Goal: Task Accomplishment & Management: Complete application form

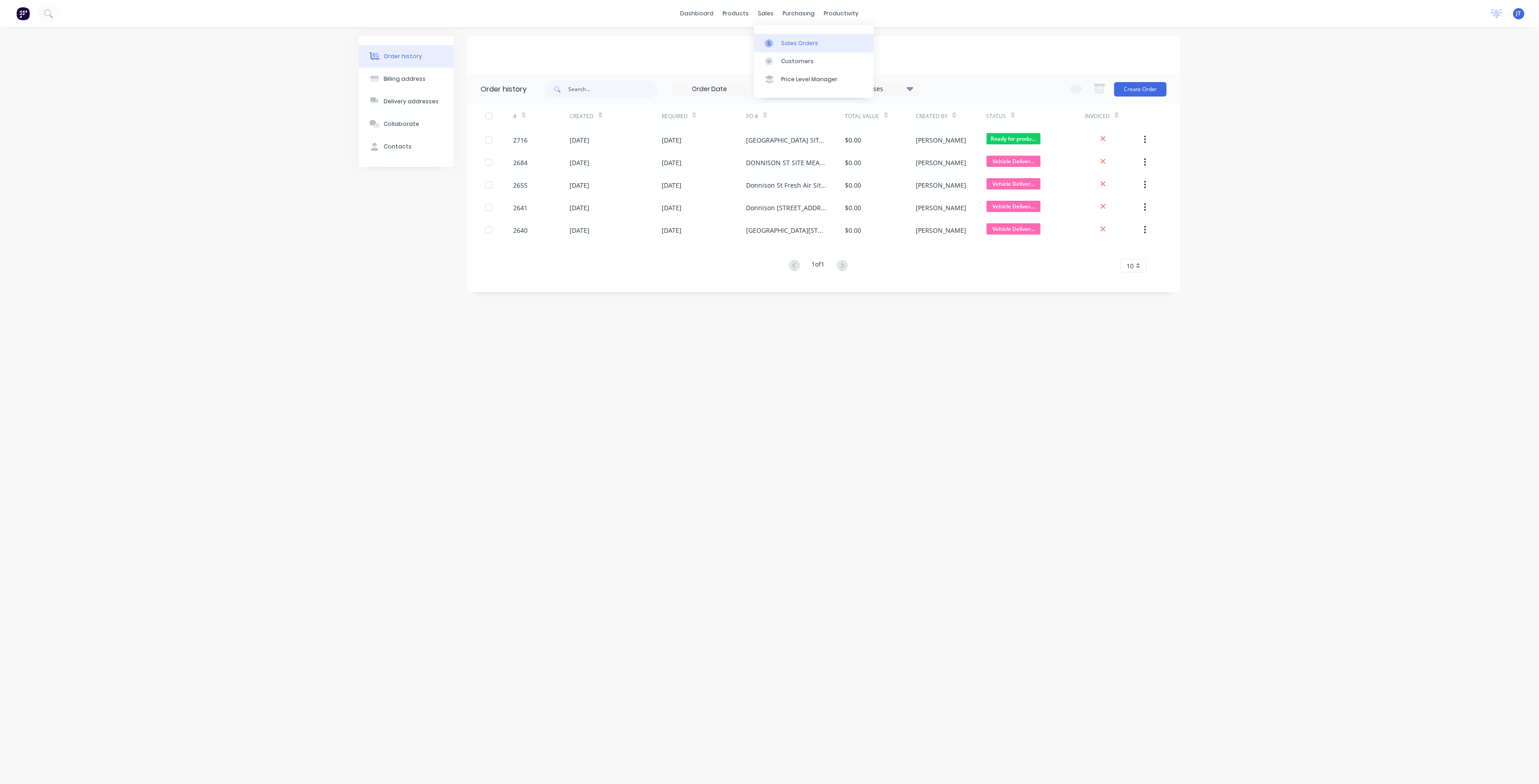
click at [787, 39] on div "Sales Orders" at bounding box center [800, 44] width 37 height 8
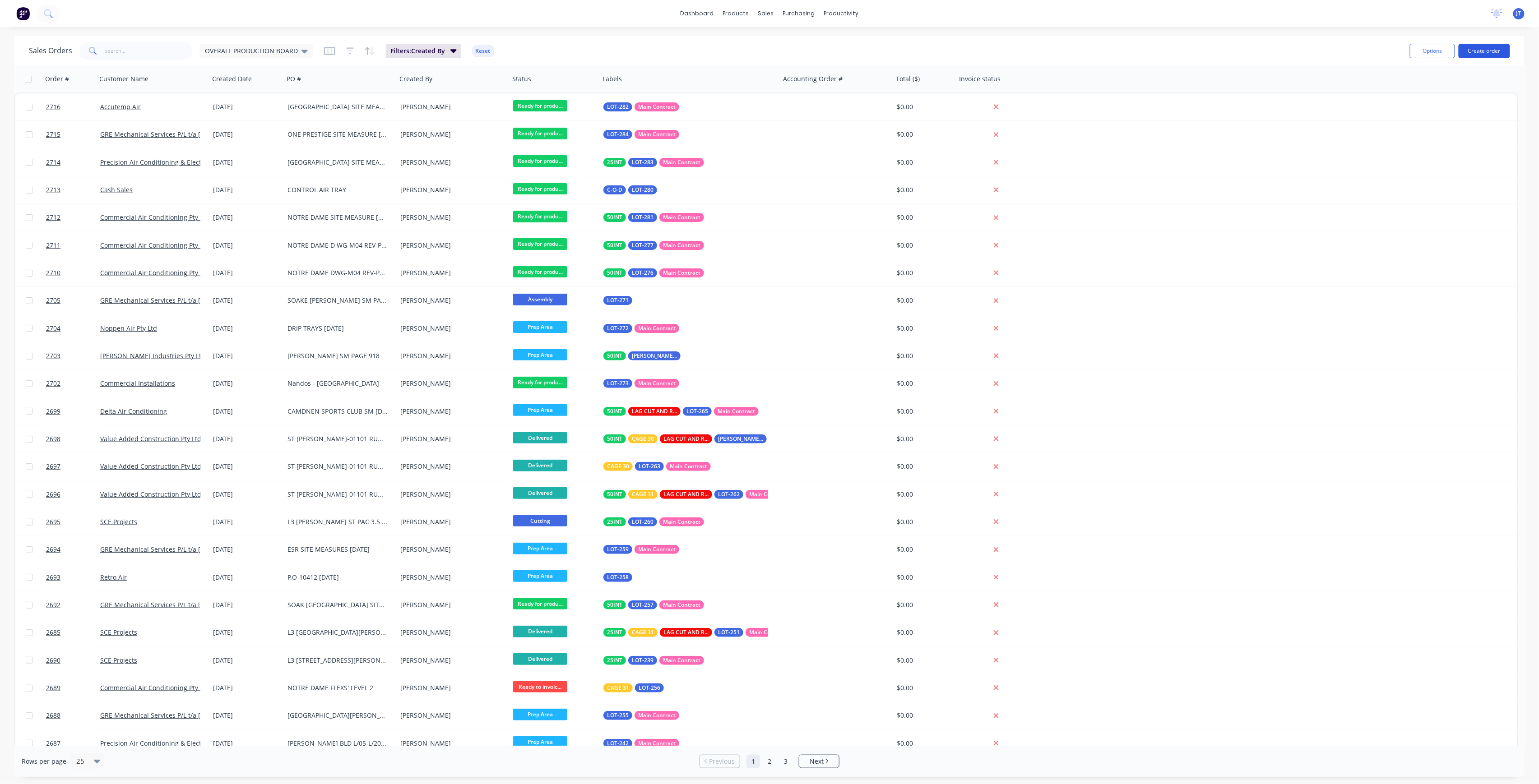
click at [1495, 53] on button "Create order" at bounding box center [1485, 51] width 51 height 14
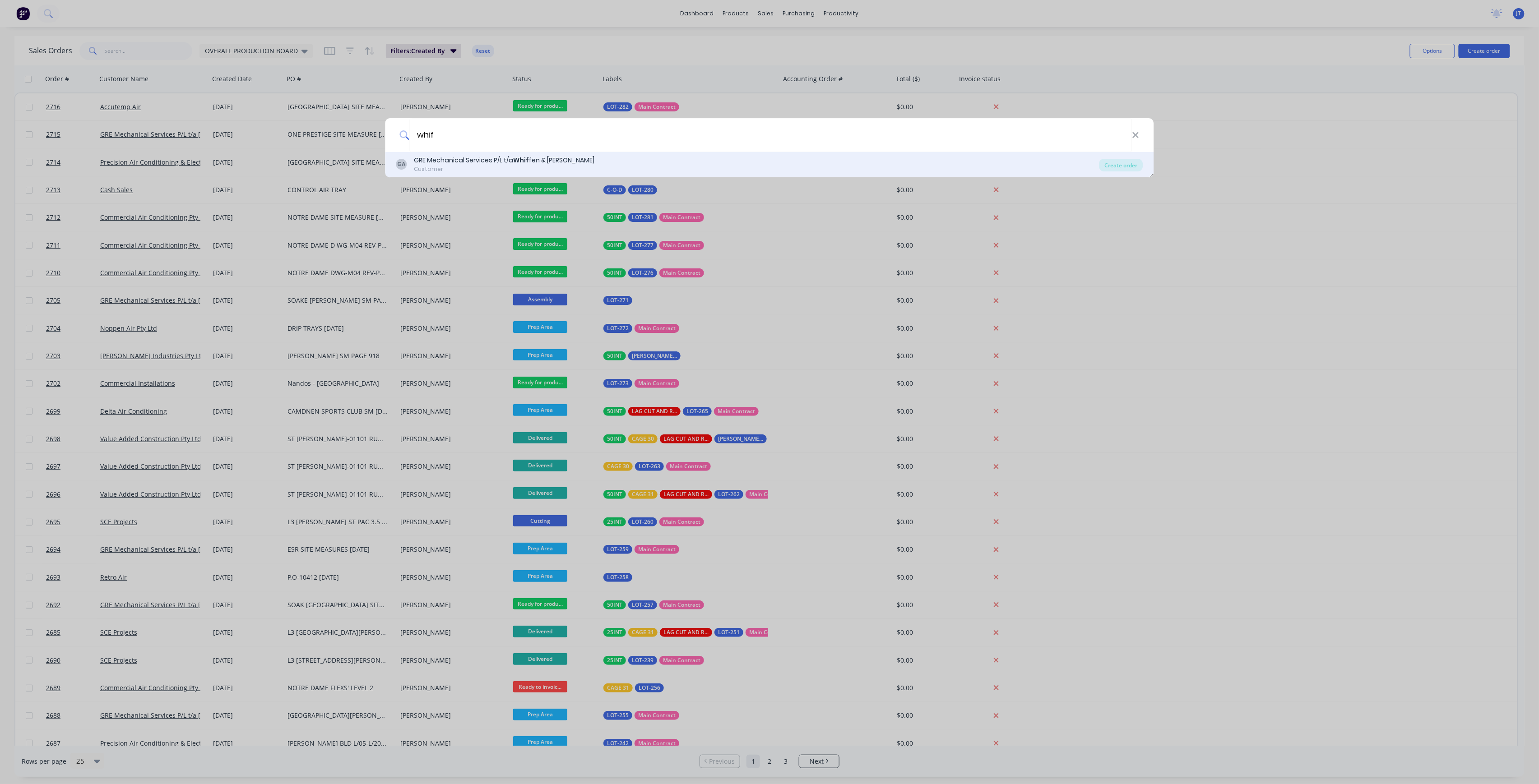
type input "whif"
click at [881, 156] on div "GA GRE Mechanical Services P/L t/a Whif fen & [PERSON_NAME] Customer" at bounding box center [747, 164] width 703 height 17
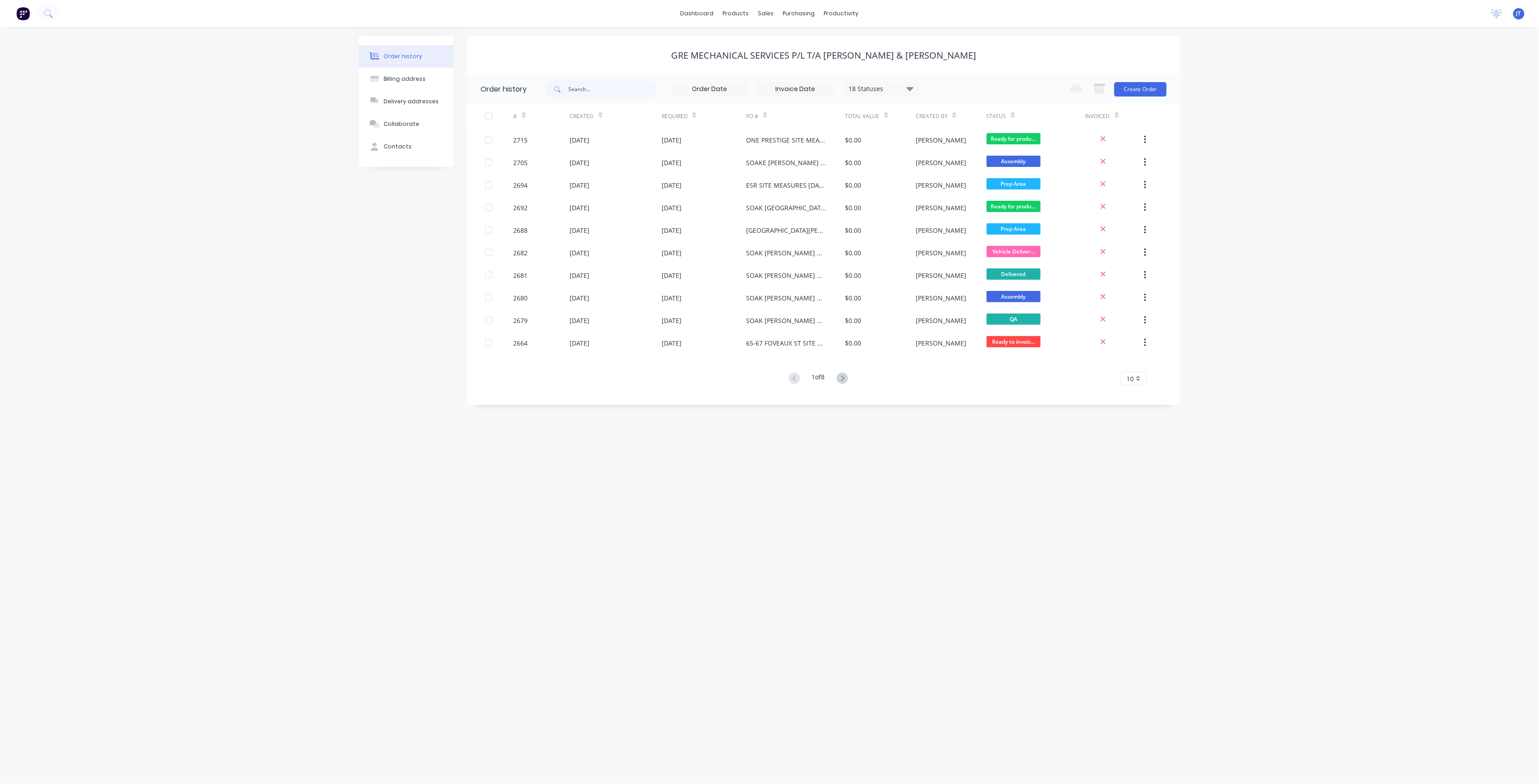
click at [1147, 97] on div "Change order status Submitted Ready for production Cutting Prep Area Folding/ F…" at bounding box center [1115, 89] width 103 height 29
click at [1145, 90] on button "Create Order" at bounding box center [1141, 89] width 53 height 14
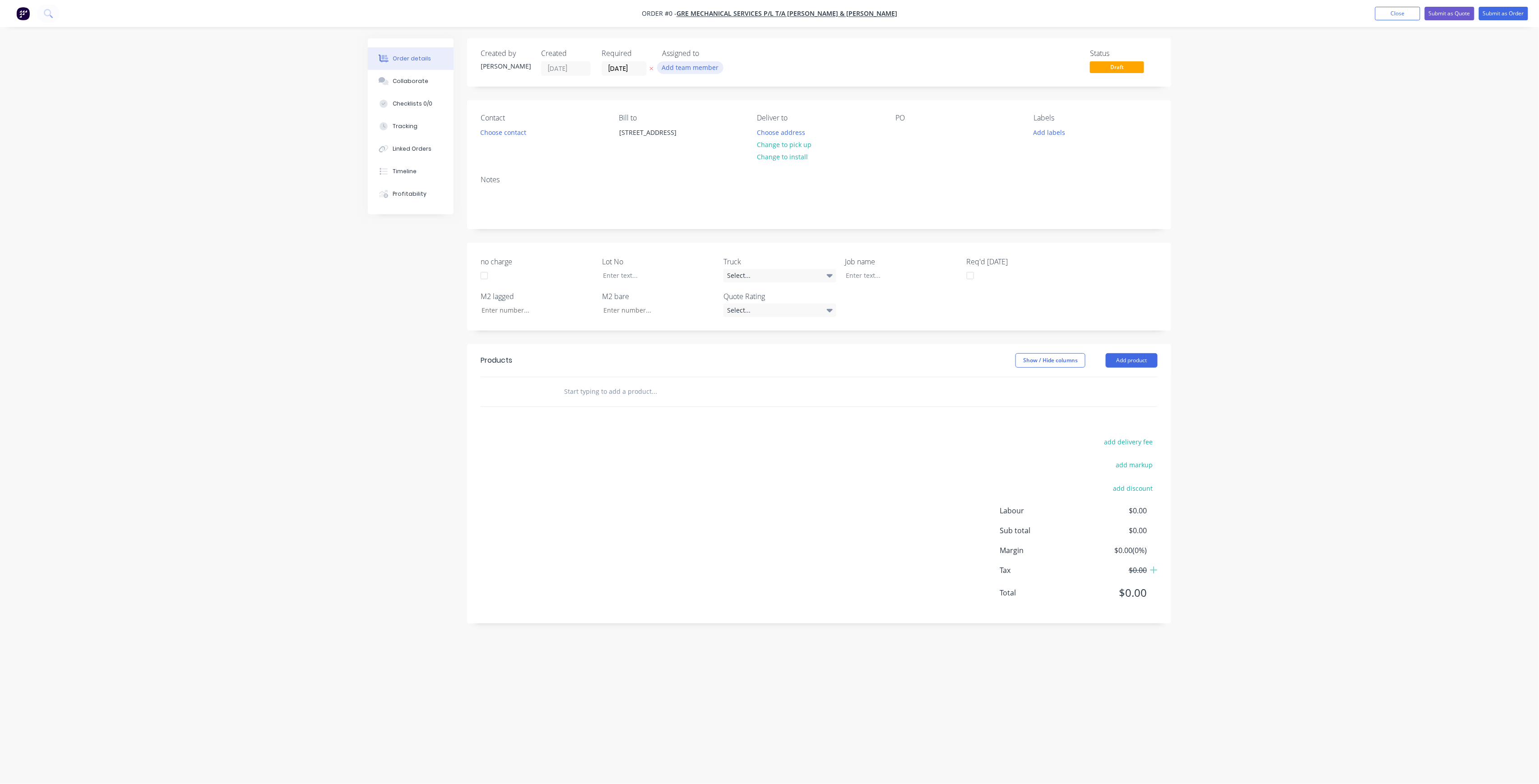
click at [715, 67] on button "Add team member" at bounding box center [690, 67] width 66 height 12
click at [712, 124] on button "[PERSON_NAME] (You)" at bounding box center [730, 118] width 136 height 18
click at [730, 175] on button "[PERSON_NAME]" at bounding box center [730, 181] width 136 height 18
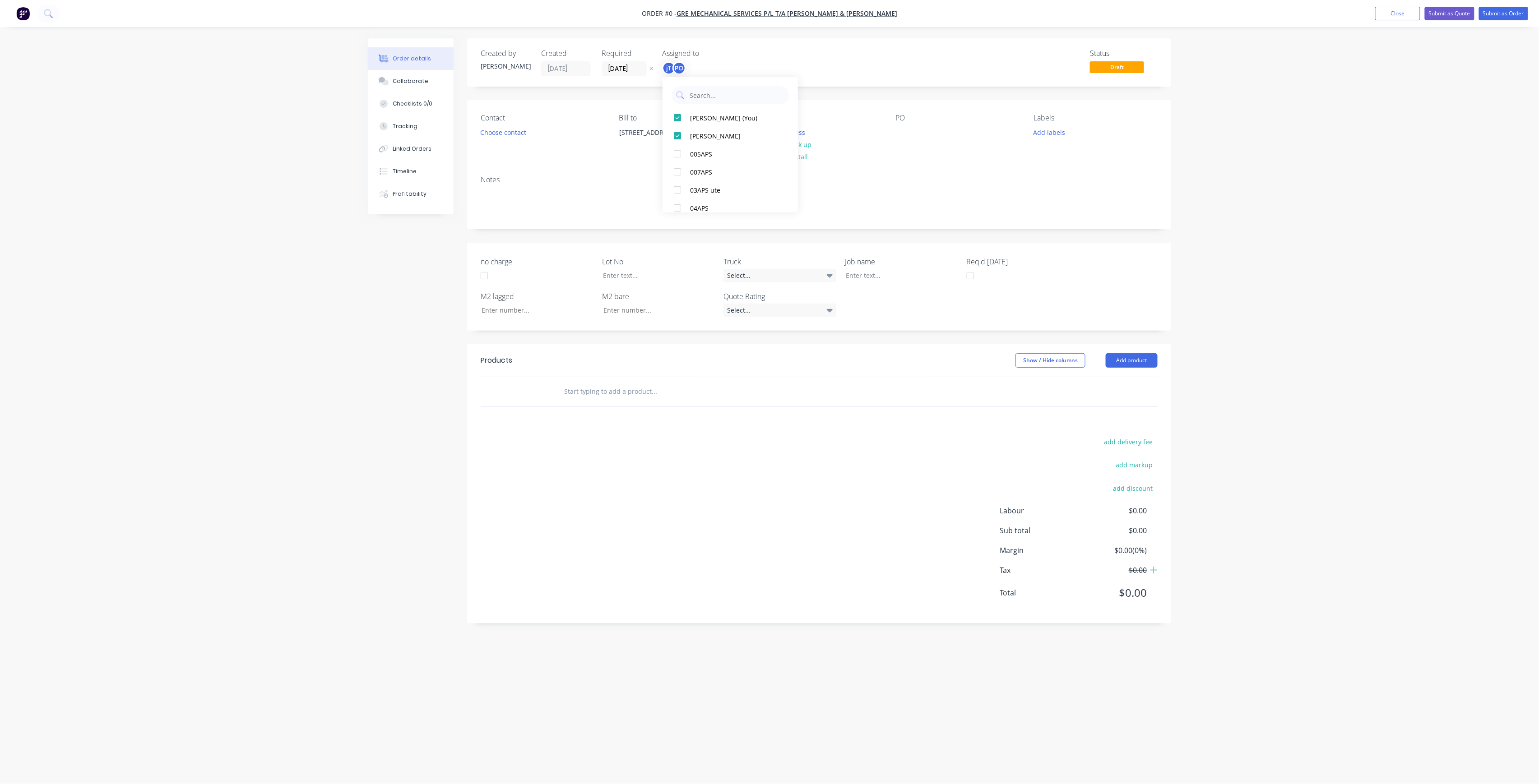
click at [840, 134] on div "Order details Collaborate Checklists 0/0 Tracking Linked Orders Timeline Profit…" at bounding box center [770, 374] width 821 height 673
click at [802, 144] on button "Change to pick up" at bounding box center [784, 144] width 64 height 12
click at [905, 127] on div "PO" at bounding box center [957, 134] width 124 height 41
click at [905, 128] on div at bounding box center [903, 133] width 14 height 13
drag, startPoint x: 973, startPoint y: 141, endPoint x: 863, endPoint y: 131, distance: 110.5
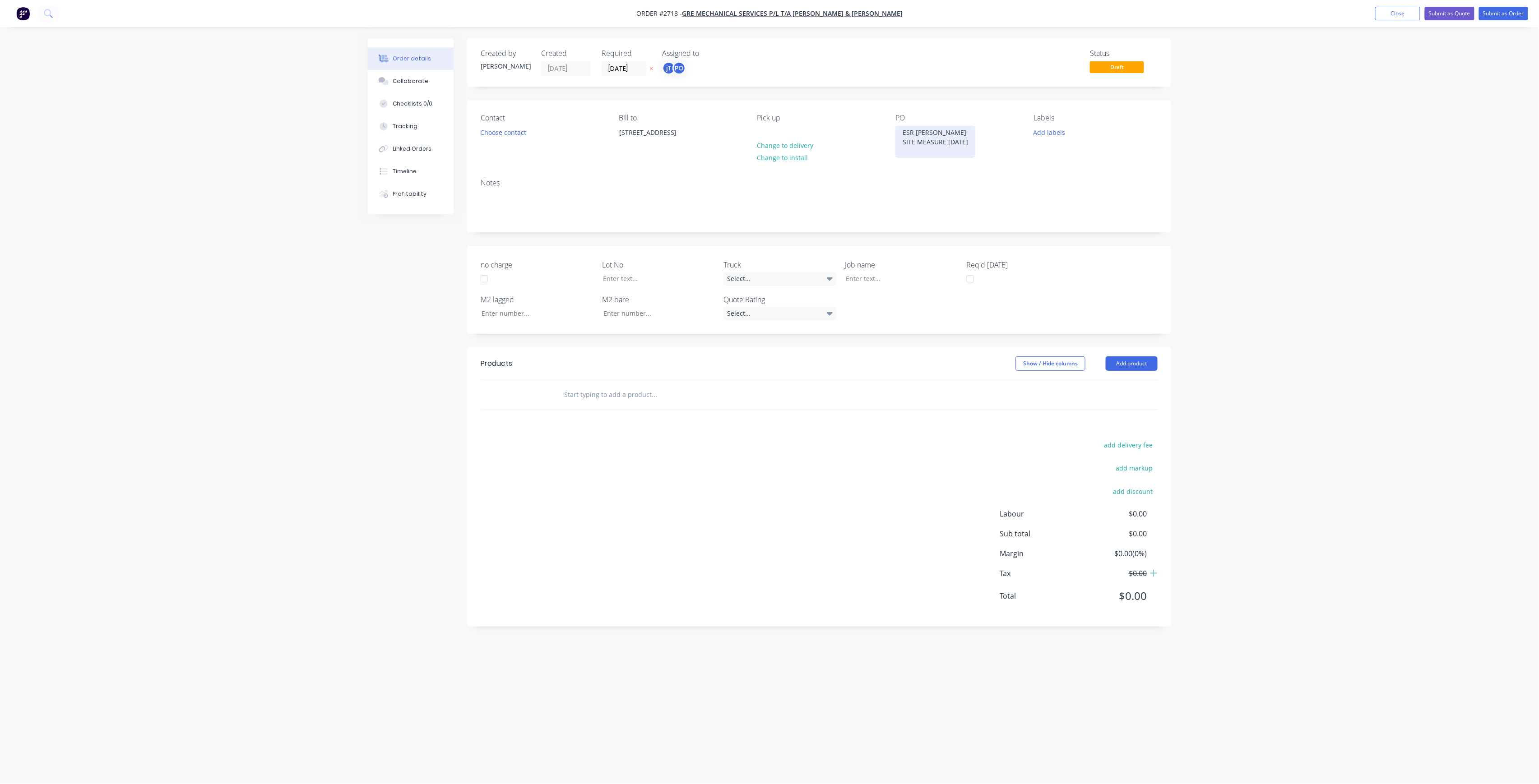
click at [863, 131] on div "Contact Choose contact [PERSON_NAME] to [STREET_ADDRESS] Pick up Change to deli…" at bounding box center [819, 136] width 704 height 71
copy div "ESR [PERSON_NAME] ST SITE MEASURE [DATE]"
click at [884, 278] on div at bounding box center [895, 279] width 113 height 13
paste div
drag, startPoint x: 885, startPoint y: 276, endPoint x: 890, endPoint y: 275, distance: 5.1
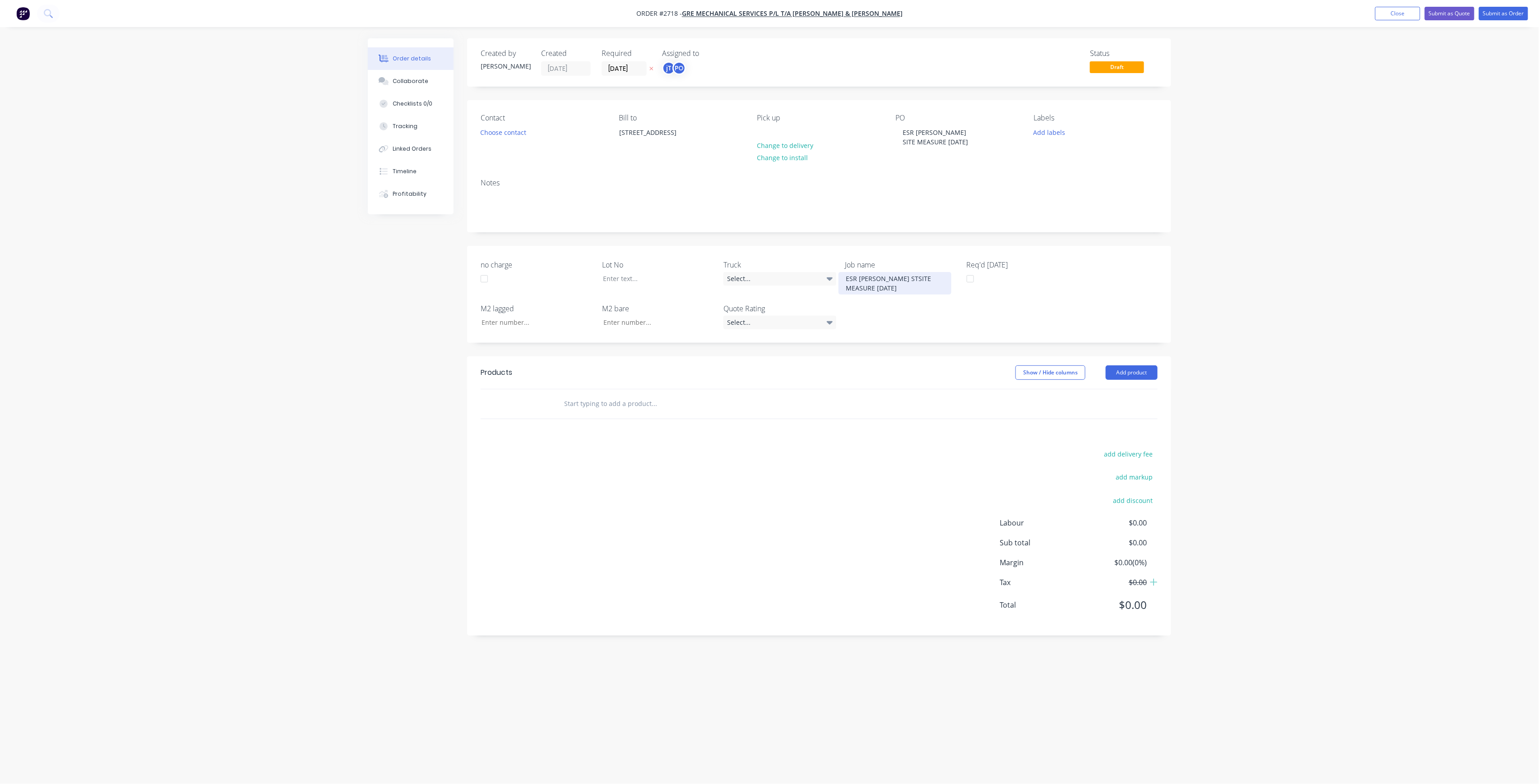
click at [885, 276] on div "ESR [PERSON_NAME] STSITE MEASURE [DATE]" at bounding box center [895, 284] width 113 height 23
click at [1053, 133] on button "Add labels" at bounding box center [1049, 132] width 41 height 12
click at [1088, 193] on div "Create new label #00672 edit #00725 edit #00798 edit #00919 edit #00984 edit *L…" at bounding box center [1102, 213] width 136 height 144
click at [1085, 167] on input "text" at bounding box center [1109, 159] width 94 height 18
click at [1084, 185] on button "Create new label" at bounding box center [1102, 186] width 117 height 14
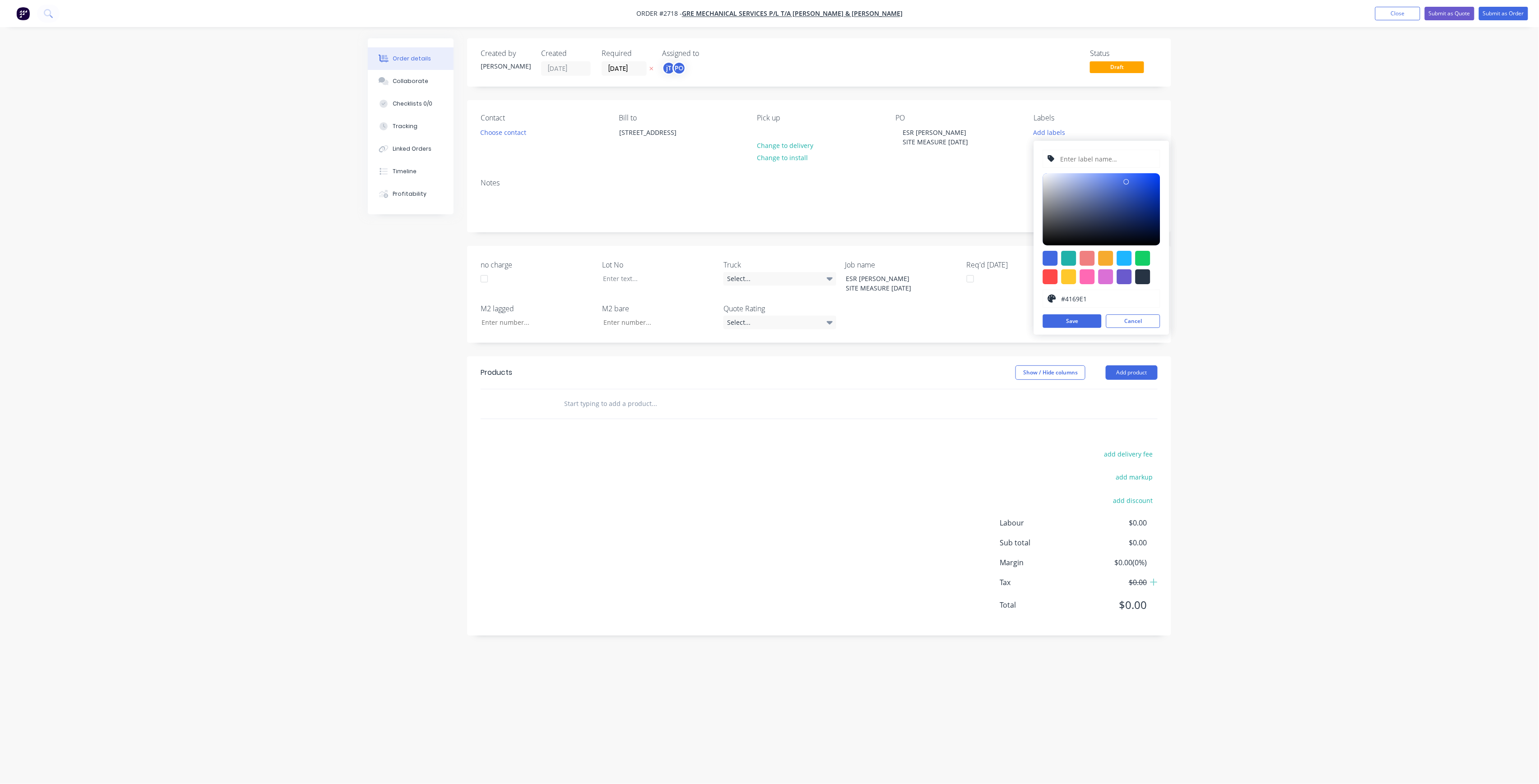
click at [1084, 158] on input "text" at bounding box center [1107, 159] width 96 height 17
type input "LOT-N197"
click at [1091, 318] on button "Save" at bounding box center [1072, 321] width 59 height 14
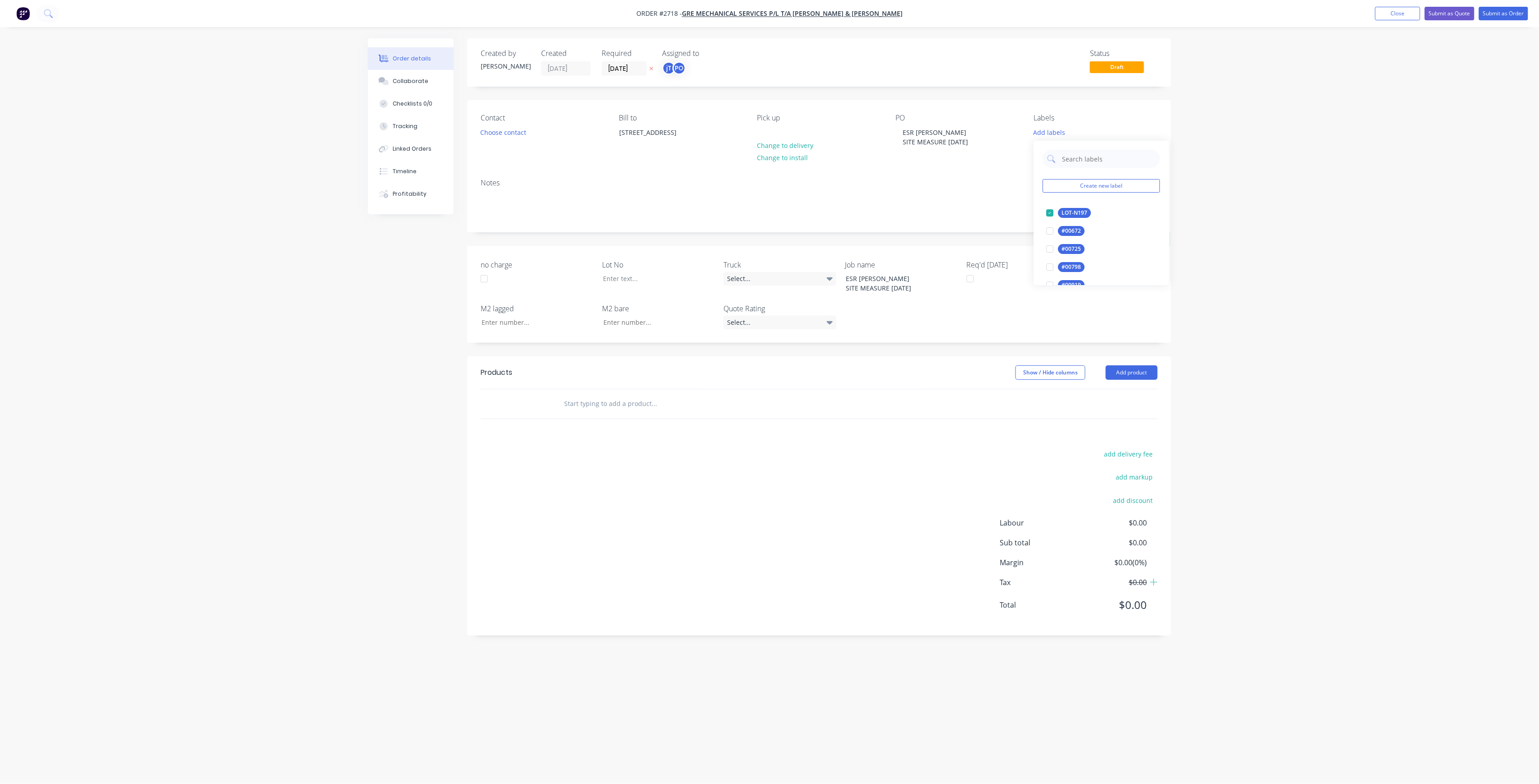
drag, startPoint x: 1205, startPoint y: 190, endPoint x: 1171, endPoint y: 189, distance: 34.0
click at [1206, 190] on div "Order details Collaborate Checklists 0/0 Tracking Linked Orders Timeline Profit…" at bounding box center [770, 392] width 1539 height 784
click at [1053, 131] on div "LOT-N197" at bounding box center [1050, 130] width 33 height 8
click at [1087, 157] on input "text" at bounding box center [1109, 155] width 94 height 18
type input "MA"
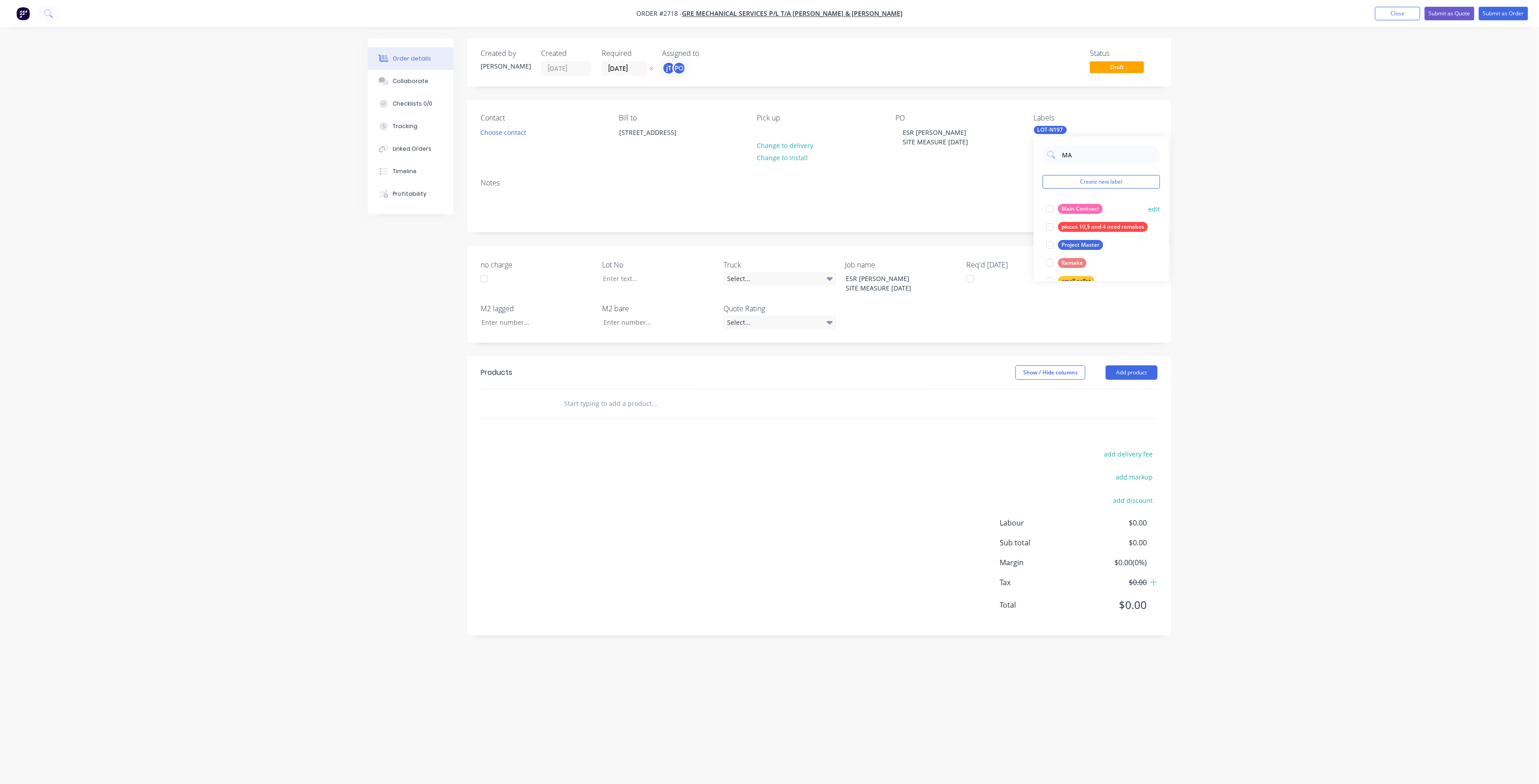
click at [1082, 210] on div "Main Contract" at bounding box center [1080, 208] width 45 height 10
click at [1201, 195] on div "Order details Collaborate Checklists 0/0 Tracking Linked Orders Timeline Profit…" at bounding box center [770, 392] width 1539 height 784
click at [663, 280] on div at bounding box center [652, 279] width 113 height 13
click at [643, 394] on div at bounding box center [715, 404] width 325 height 29
click at [645, 407] on input "text" at bounding box center [654, 404] width 180 height 18
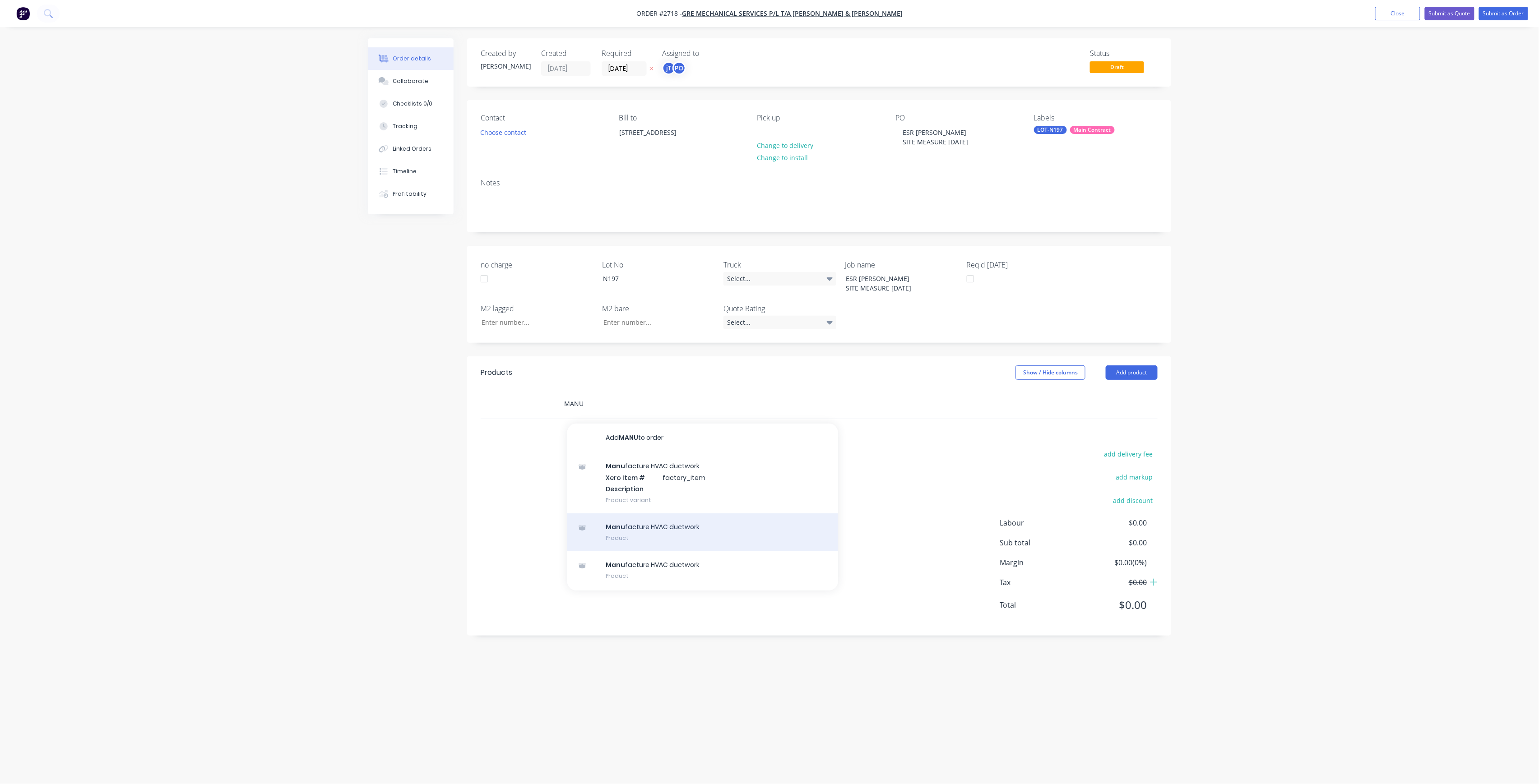
type input "MANU"
click at [670, 516] on div "Manu facture HVAC ductwork Product" at bounding box center [703, 532] width 271 height 38
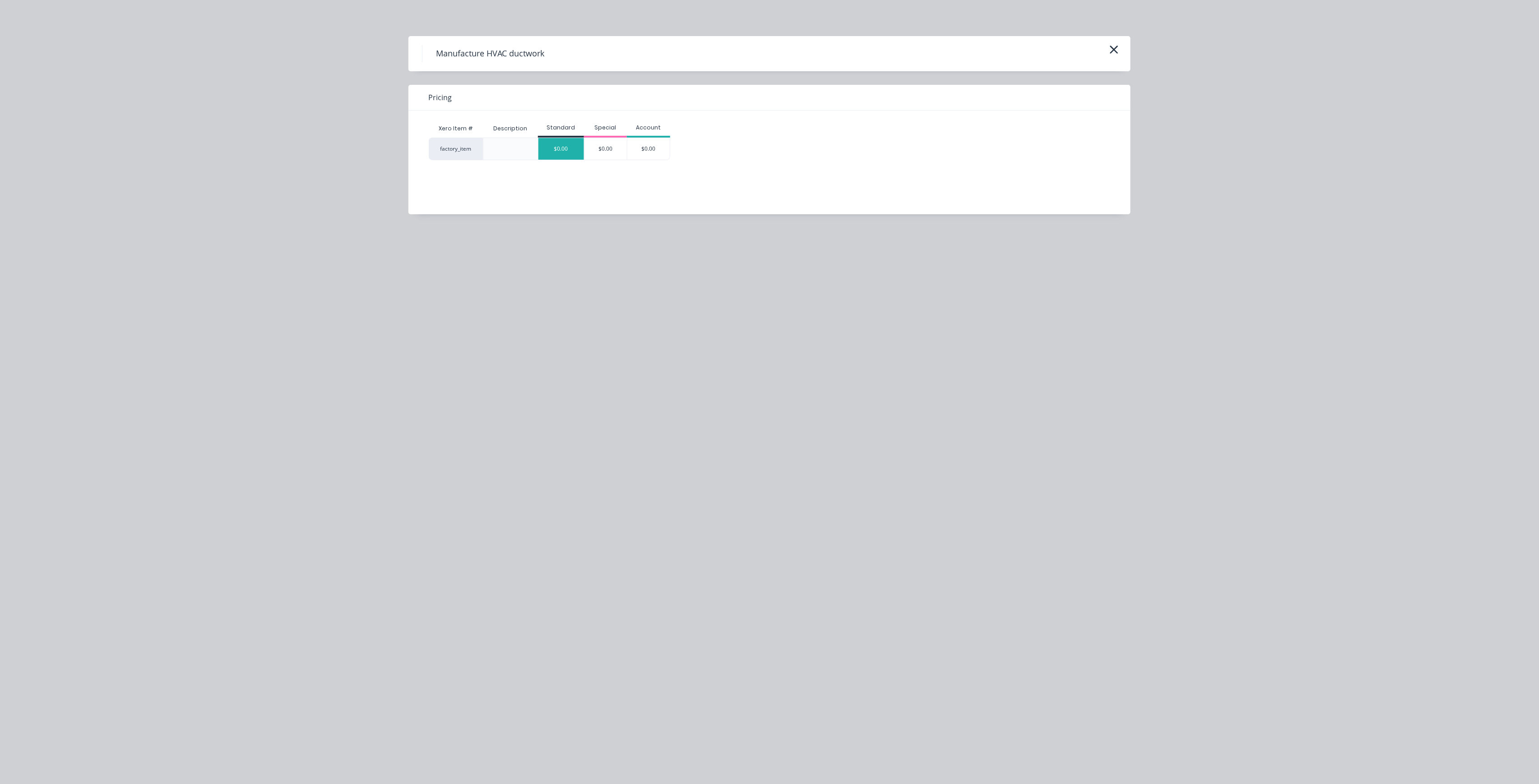
click at [560, 154] on div "$0.00" at bounding box center [561, 149] width 45 height 21
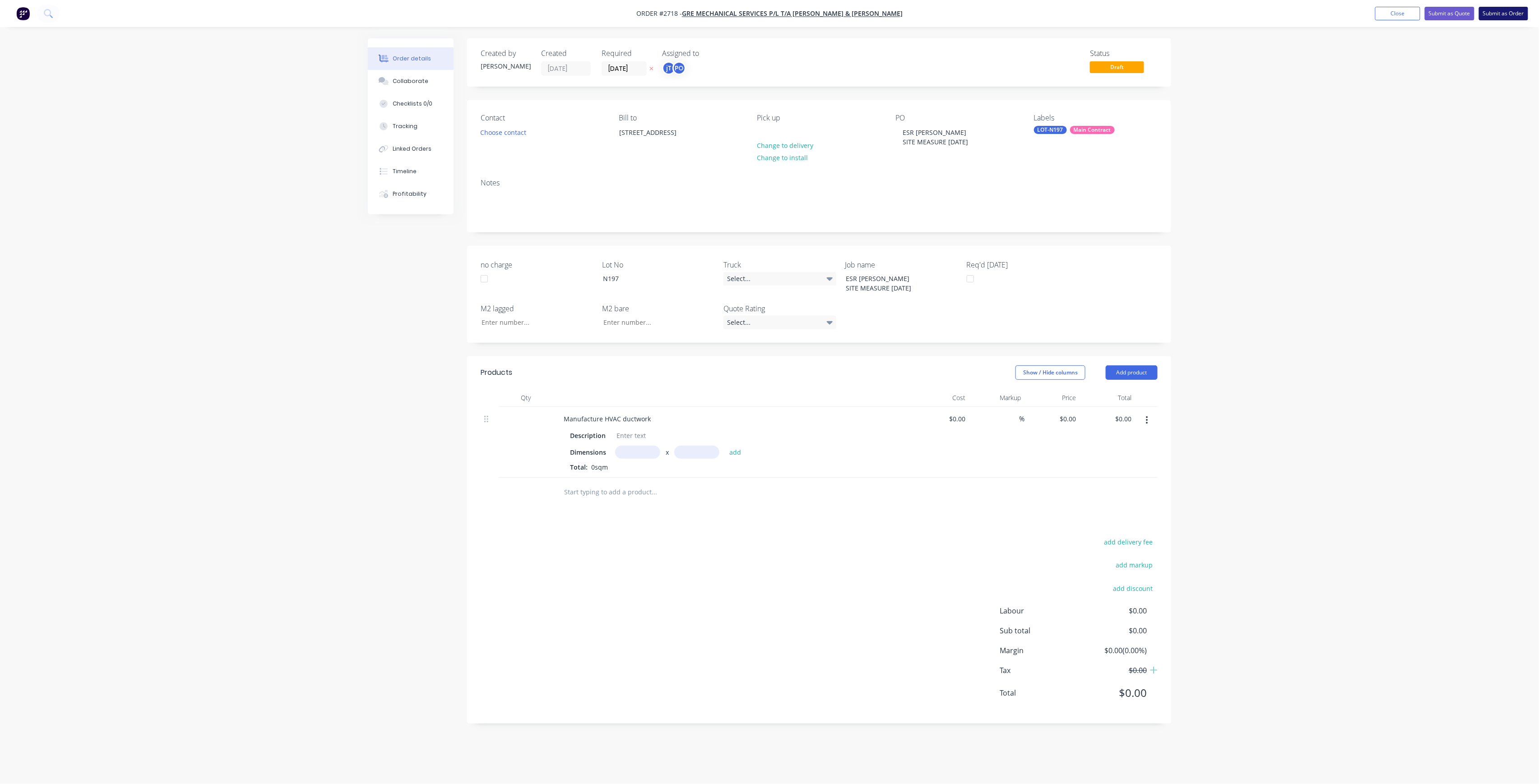
click at [1510, 15] on button "Submit as Order" at bounding box center [1504, 13] width 49 height 14
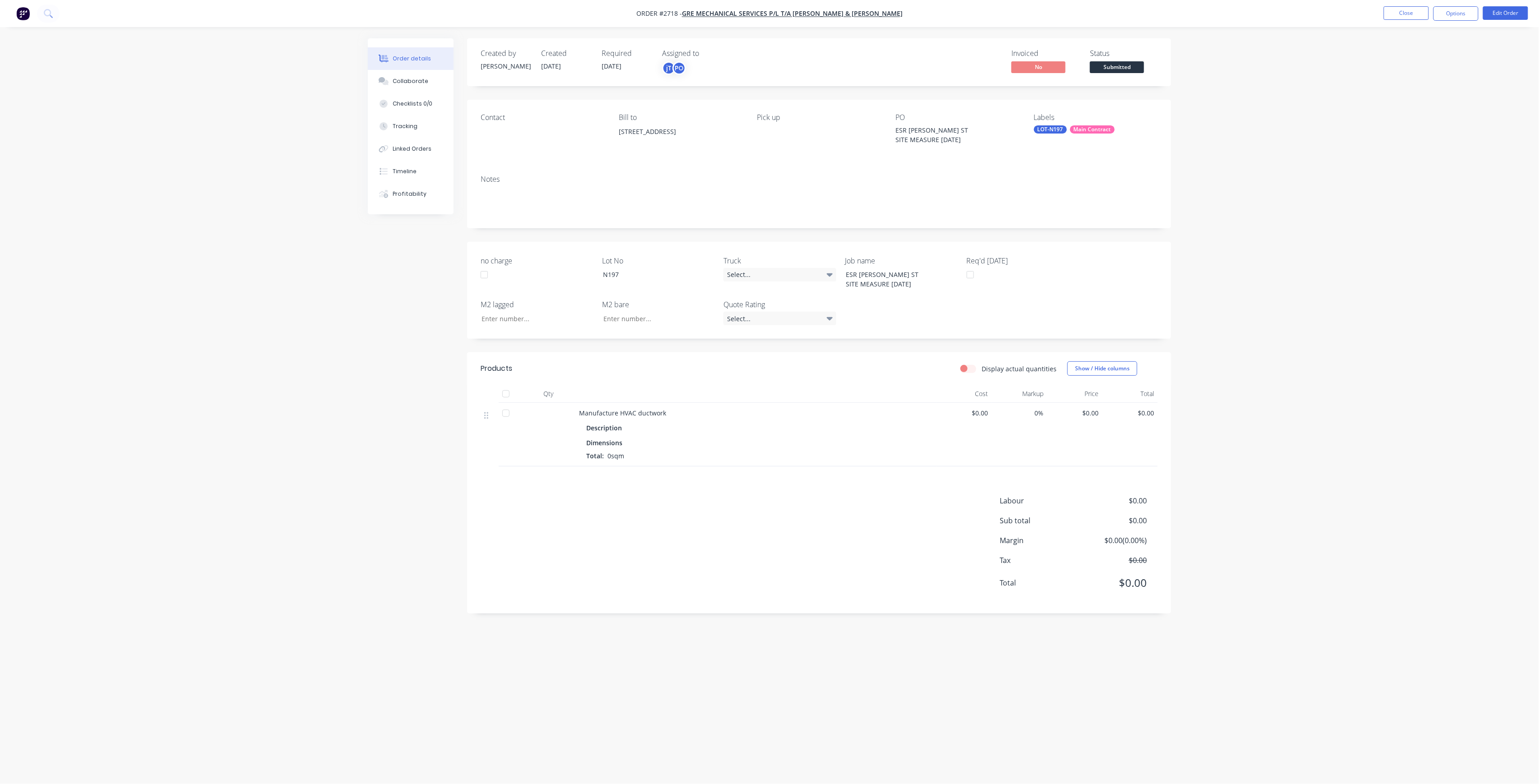
click at [1114, 69] on span "Submitted" at bounding box center [1117, 67] width 54 height 11
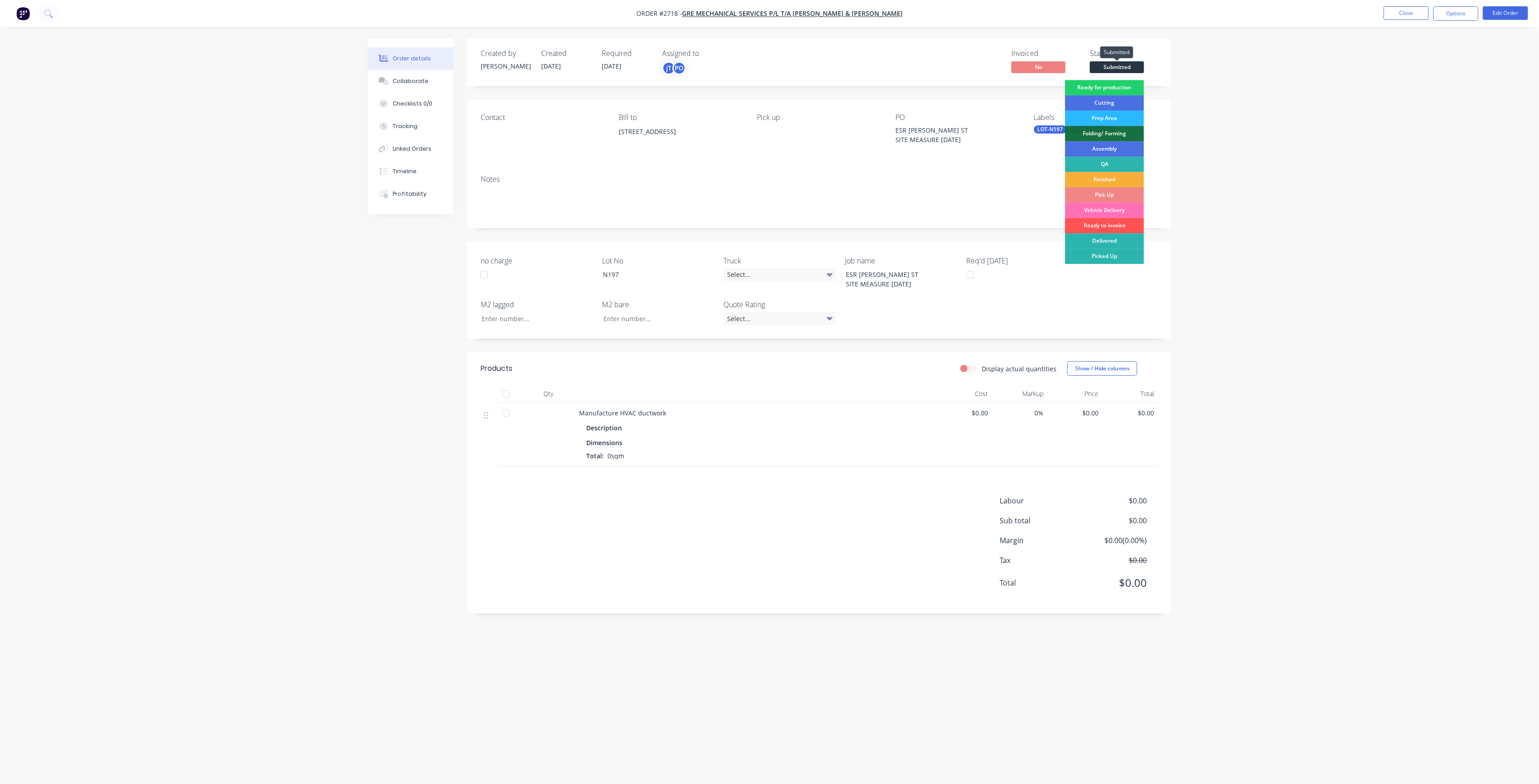
click at [1112, 82] on div "Ready for production" at bounding box center [1105, 88] width 79 height 16
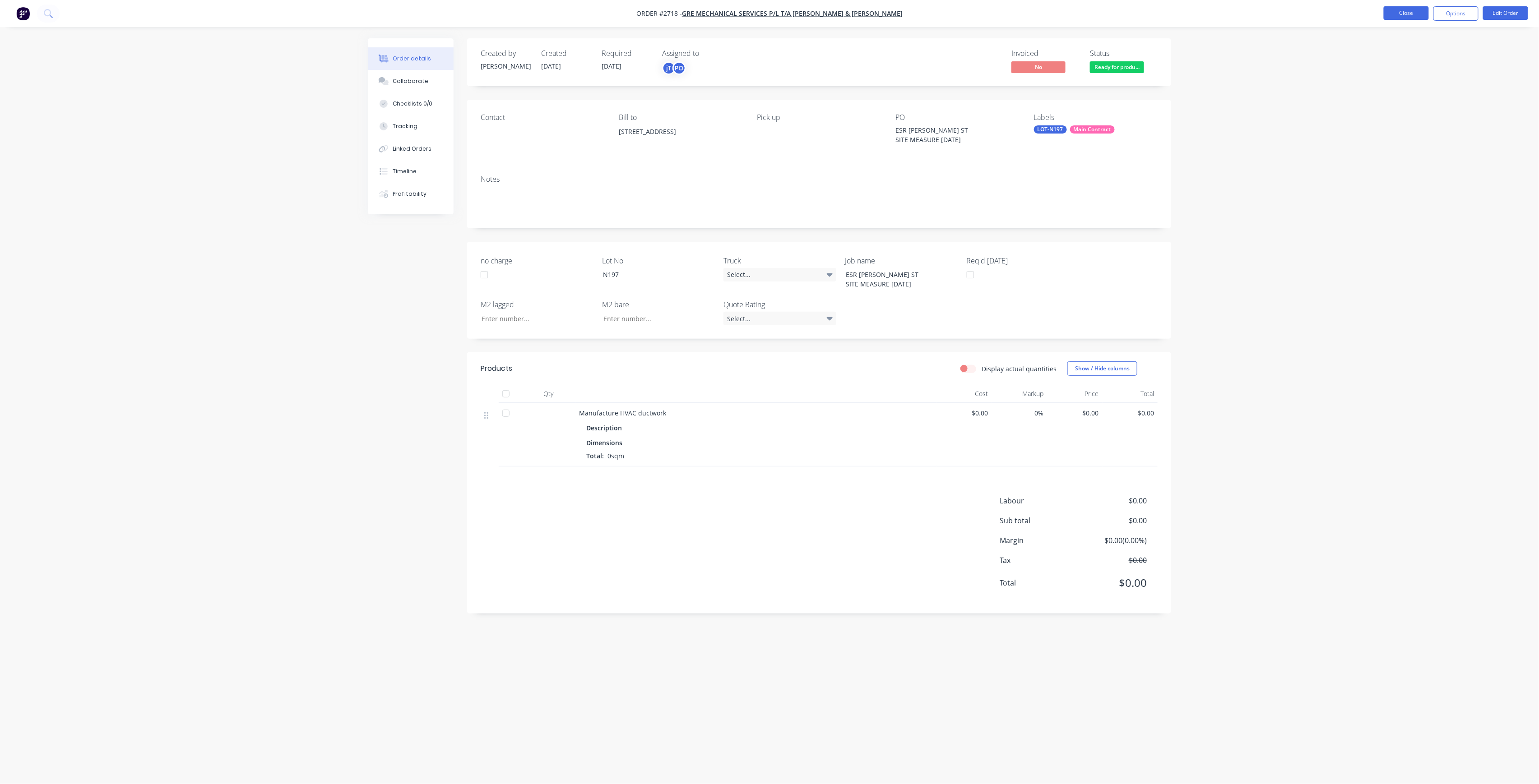
click at [1391, 8] on button "Close" at bounding box center [1406, 13] width 45 height 14
